Goal: Find specific page/section: Find specific page/section

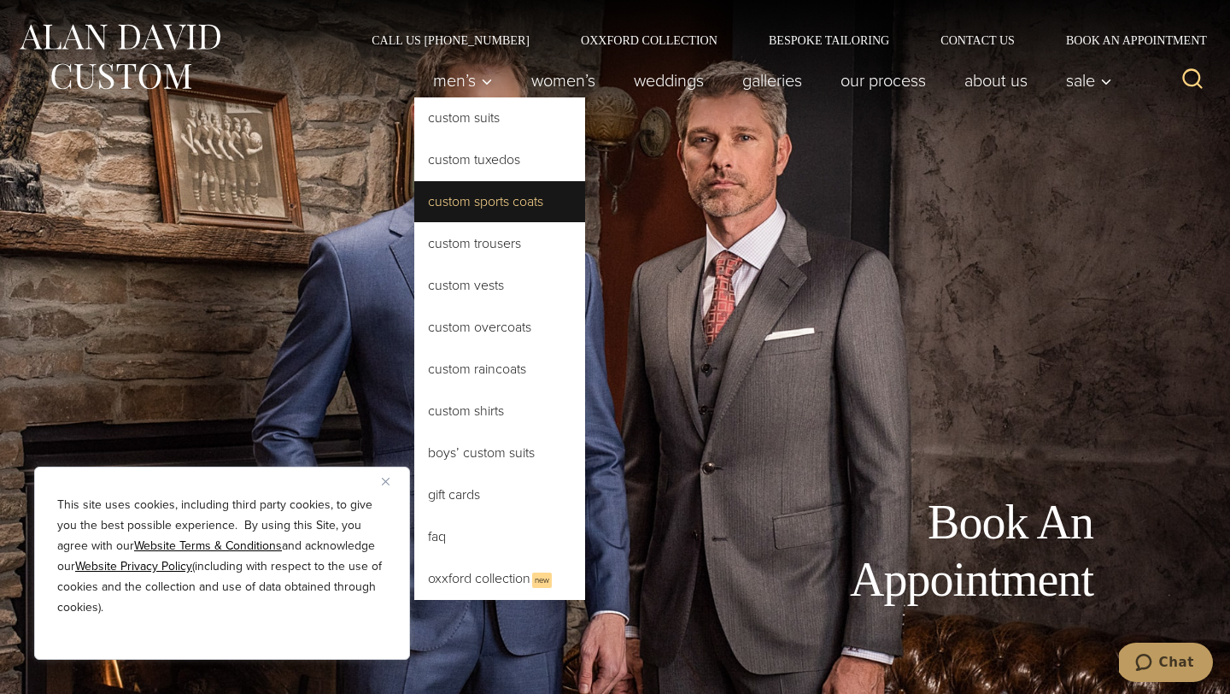
click at [480, 198] on link "Custom Sports Coats" at bounding box center [499, 201] width 171 height 41
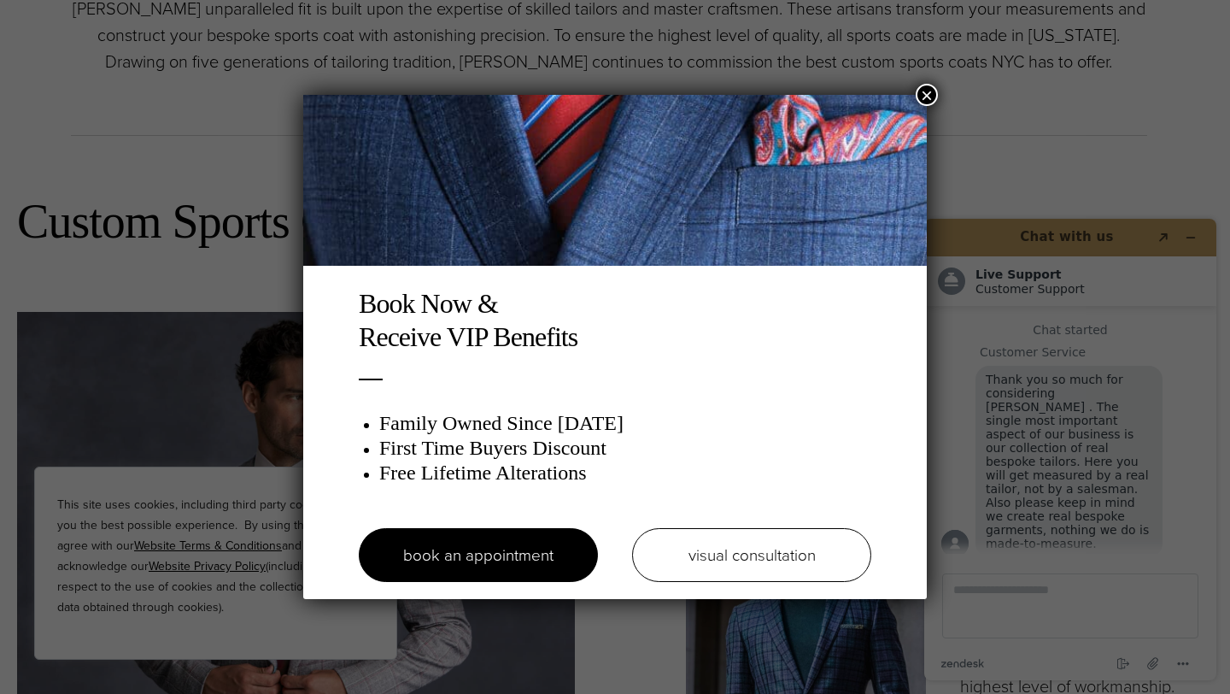
drag, startPoint x: 926, startPoint y: 94, endPoint x: 918, endPoint y: 96, distance: 8.7
click at [926, 94] on button "×" at bounding box center [927, 95] width 22 height 22
